Goal: Information Seeking & Learning: Learn about a topic

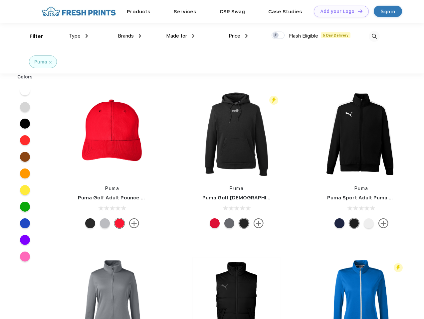
scroll to position [0, 0]
click at [338, 11] on link "Add your Logo Design Tool" at bounding box center [340, 12] width 55 height 12
click at [0, 0] on div "Design Tool" at bounding box center [0, 0] width 0 height 0
click at [357, 11] on link "Add your Logo Design Tool" at bounding box center [340, 12] width 55 height 12
click at [32, 36] on div "Filter" at bounding box center [37, 37] width 14 height 8
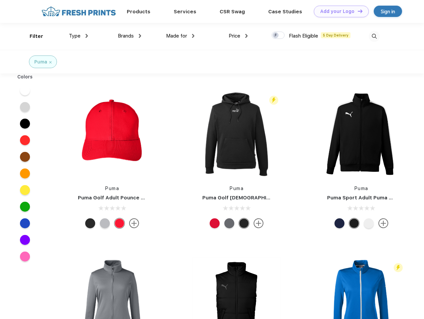
click at [78, 36] on span "Type" at bounding box center [75, 36] width 12 height 6
click at [129, 36] on span "Brands" at bounding box center [126, 36] width 16 height 6
click at [180, 36] on span "Made for" at bounding box center [176, 36] width 21 height 6
click at [238, 36] on span "Price" at bounding box center [234, 36] width 12 height 6
click at [278, 36] on div at bounding box center [277, 35] width 13 height 7
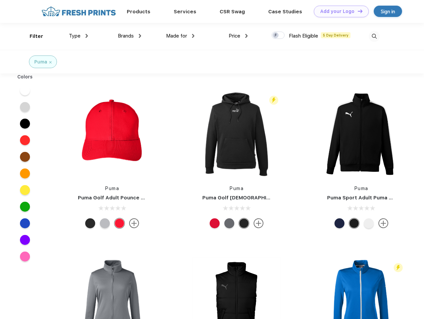
click at [276, 36] on input "checkbox" at bounding box center [273, 33] width 4 height 4
click at [374, 36] on img at bounding box center [373, 36] width 11 height 11
